Goal: Task Accomplishment & Management: Use online tool/utility

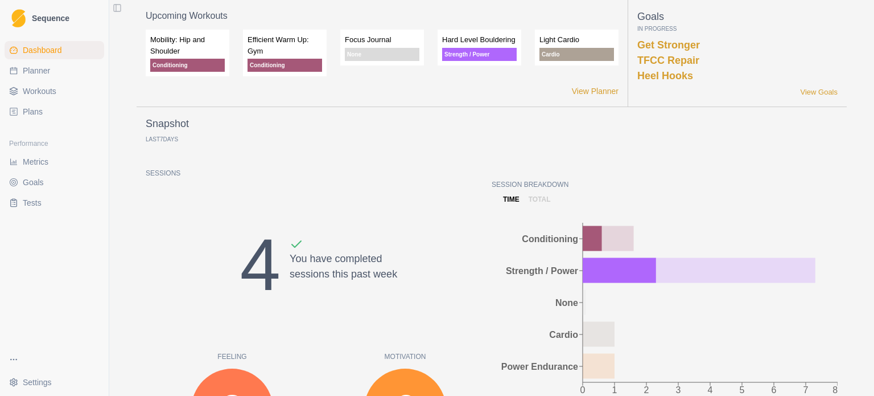
click at [44, 74] on span "Planner" at bounding box center [36, 70] width 27 height 11
select select "month"
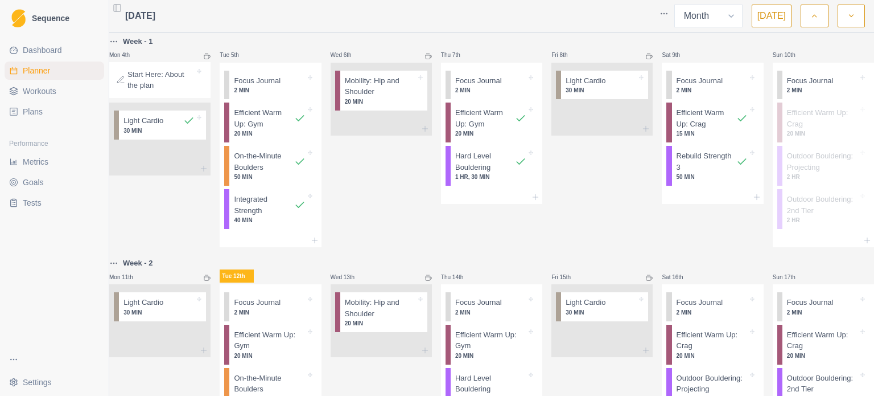
scroll to position [285, 0]
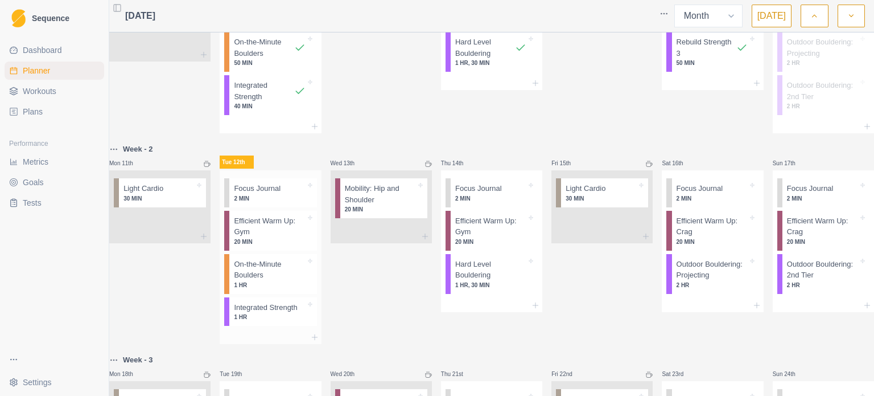
click at [282, 237] on p "Efficient Warm Up: Gym" at bounding box center [269, 226] width 71 height 22
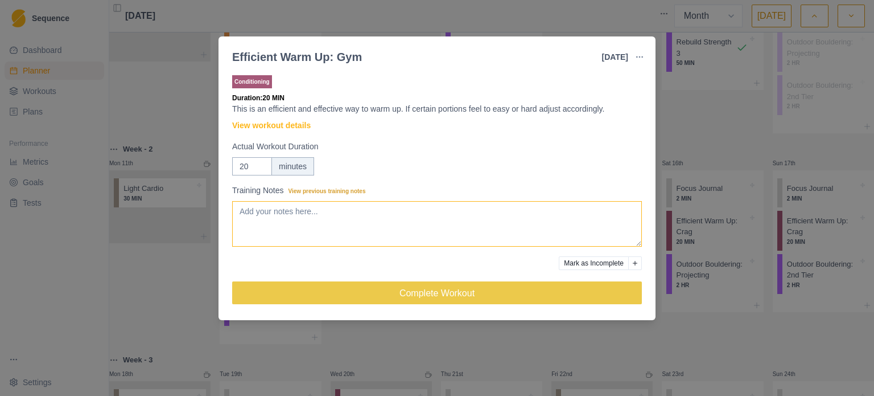
click at [346, 216] on textarea "Training Notes View previous training notes" at bounding box center [437, 224] width 410 height 46
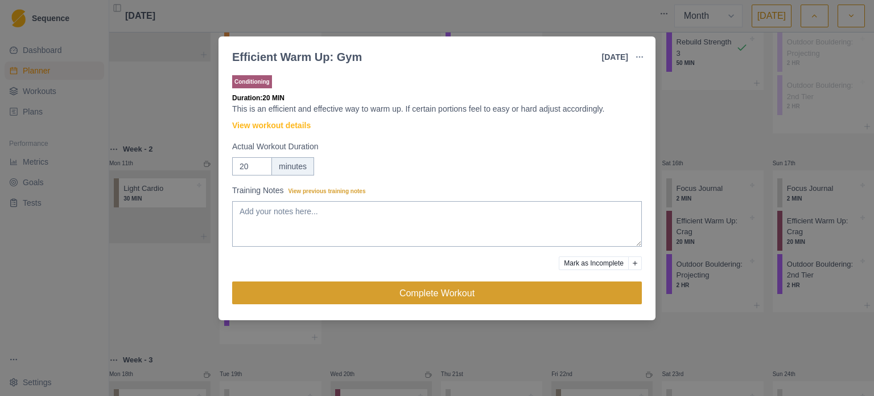
click at [437, 288] on button "Complete Workout" at bounding box center [437, 292] width 410 height 23
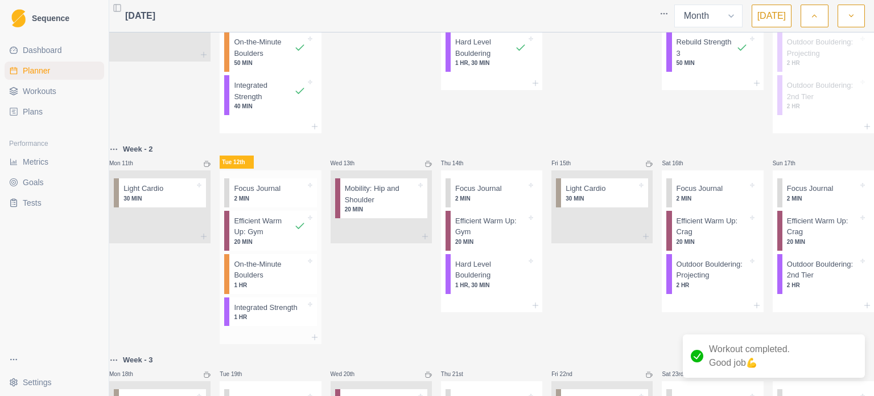
click at [271, 281] on p "On-the-Minute Boulders" at bounding box center [269, 269] width 71 height 22
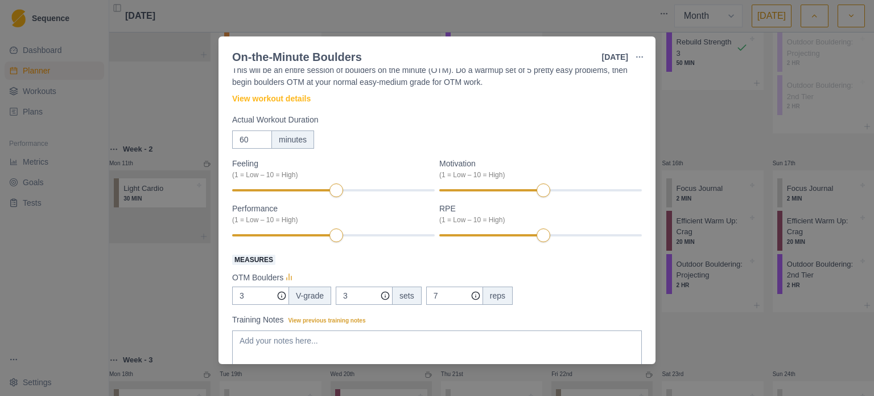
scroll to position [57, 0]
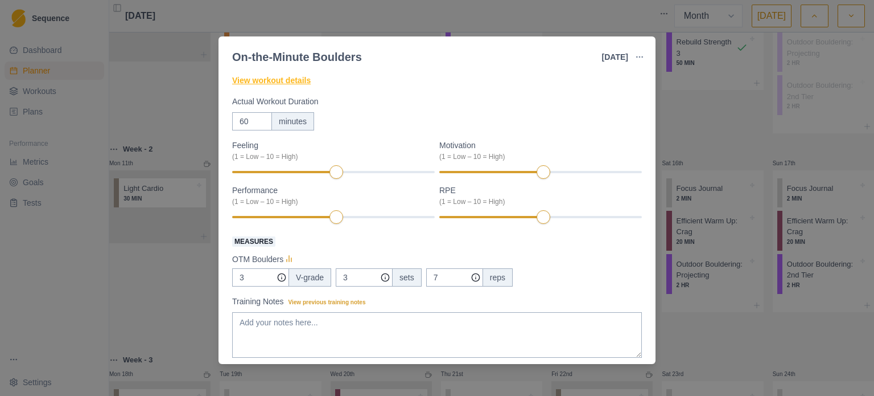
click at [257, 75] on link "View workout details" at bounding box center [271, 81] width 79 height 12
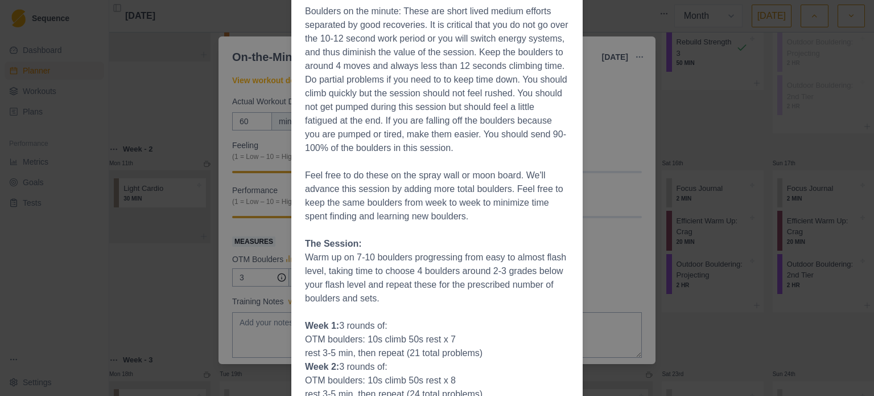
scroll to position [213, 0]
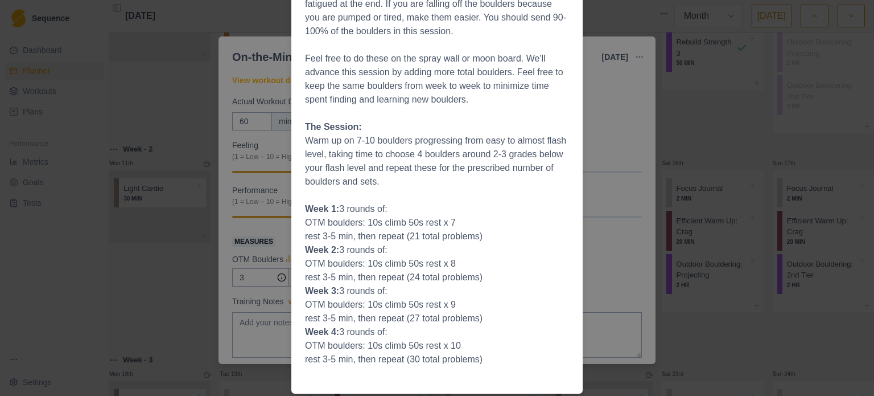
click at [598, 136] on div "Workout Details Boulders on the minute: These are short lived medium efforts se…" at bounding box center [437, 198] width 874 height 396
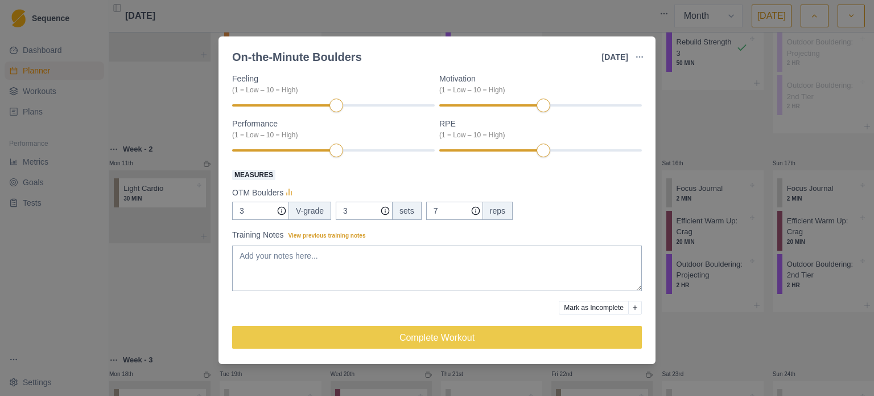
scroll to position [125, 0]
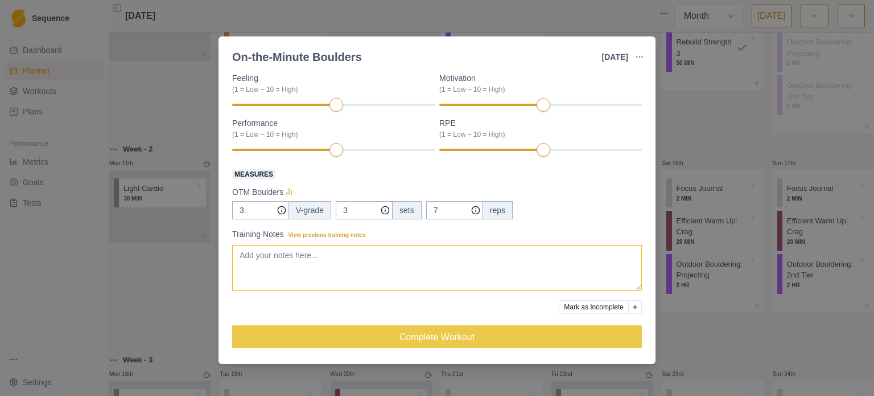
click at [312, 250] on textarea "Training Notes View previous training notes" at bounding box center [437, 268] width 410 height 46
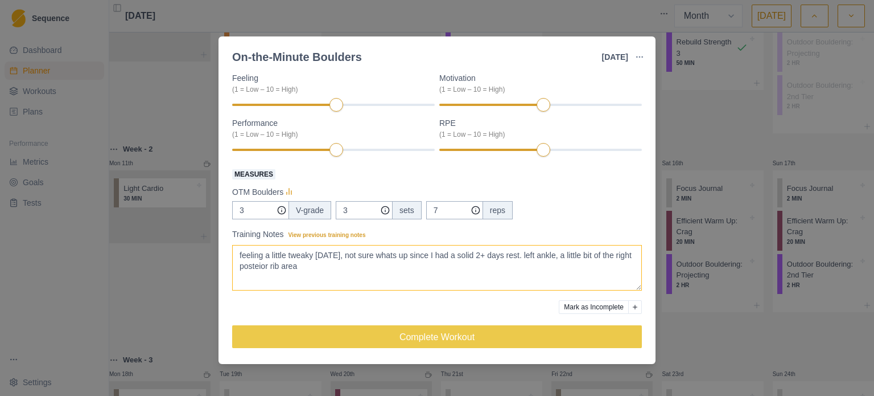
click at [275, 273] on textarea "feeling a little tweaky [DATE], not sure whats up since I had a solid 2+ days r…" at bounding box center [437, 268] width 410 height 46
click at [332, 267] on textarea "feeling a little tweaky [DATE], not sure whats up since I had a solid 2+ days r…" at bounding box center [437, 268] width 410 height 46
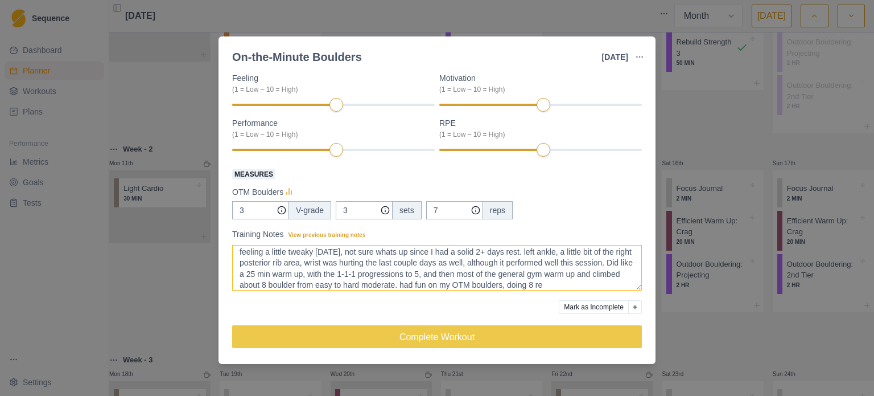
scroll to position [14, 0]
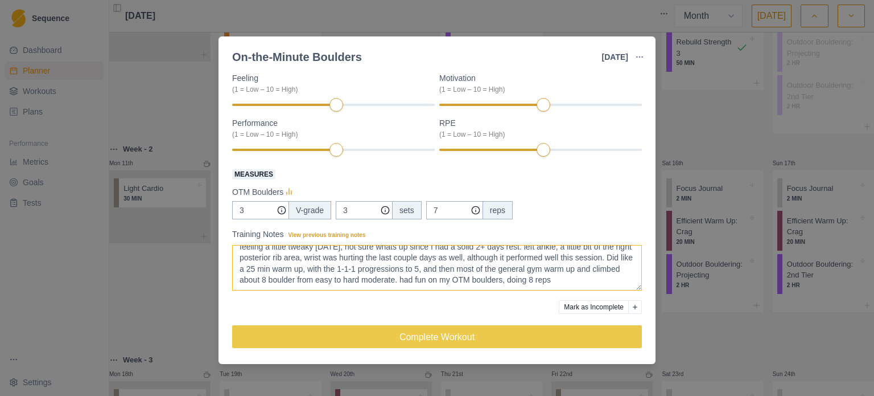
click at [331, 270] on textarea "feeling a little tweaky [DATE], not sure whats up since I had a solid 2+ days r…" at bounding box center [437, 268] width 410 height 46
click at [310, 279] on textarea "feeling a little tweaky [DATE], not sure whats up since I had a solid 2+ days r…" at bounding box center [437, 268] width 410 height 46
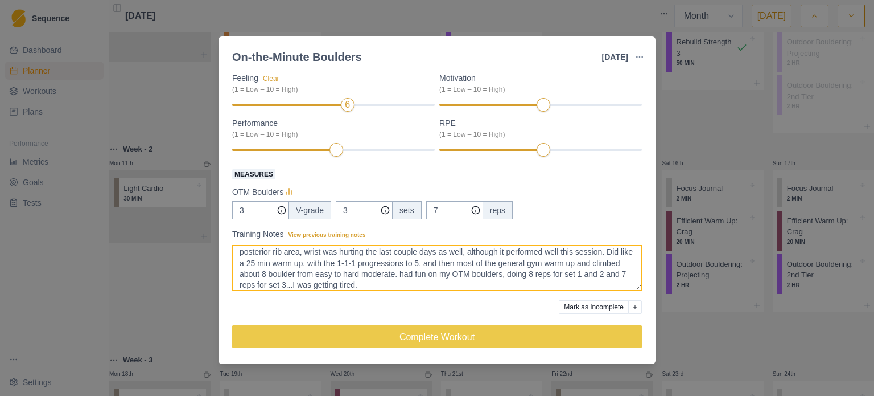
click at [342, 104] on div "6" at bounding box center [348, 105] width 14 height 14
click at [331, 106] on div "6" at bounding box center [333, 105] width 203 height 8
click at [562, 151] on div "7" at bounding box center [541, 150] width 203 height 8
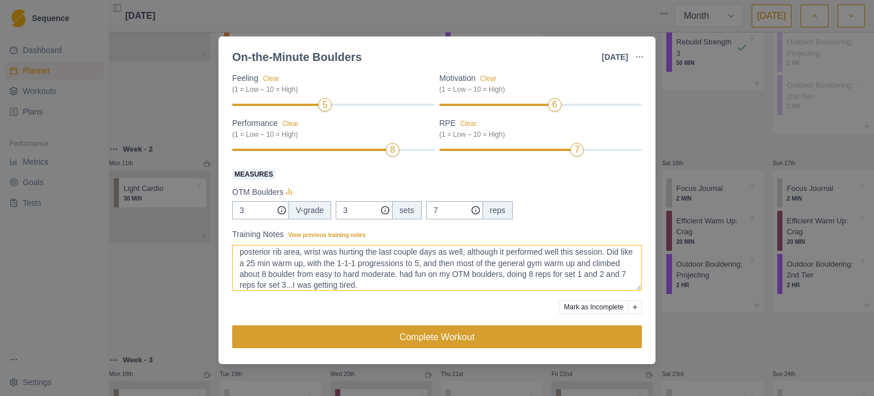
type textarea "feeling a little tweaky [DATE], not sure whats up since I had a solid 2+ days r…"
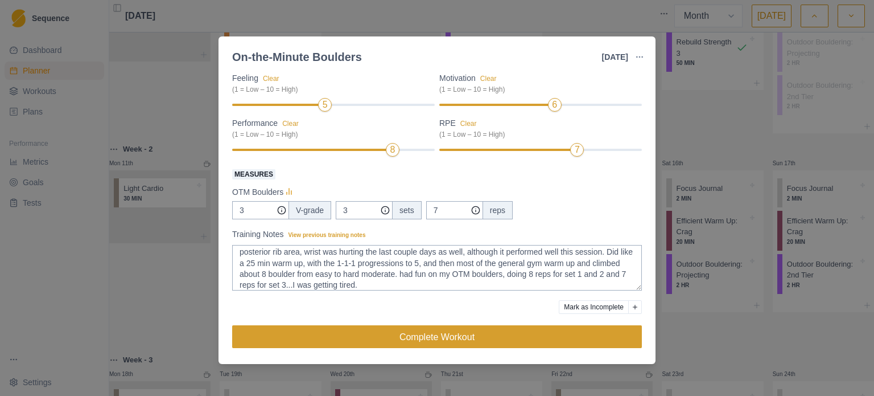
click at [488, 340] on button "Complete Workout" at bounding box center [437, 336] width 410 height 23
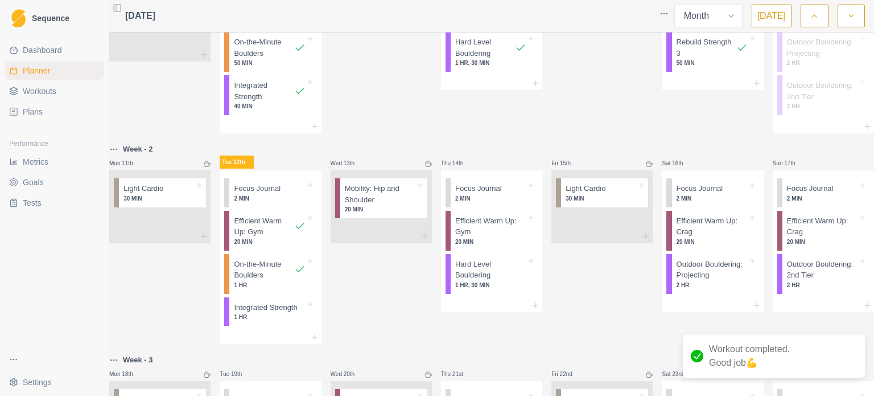
scroll to position [0, 0]
